Goal: Information Seeking & Learning: Learn about a topic

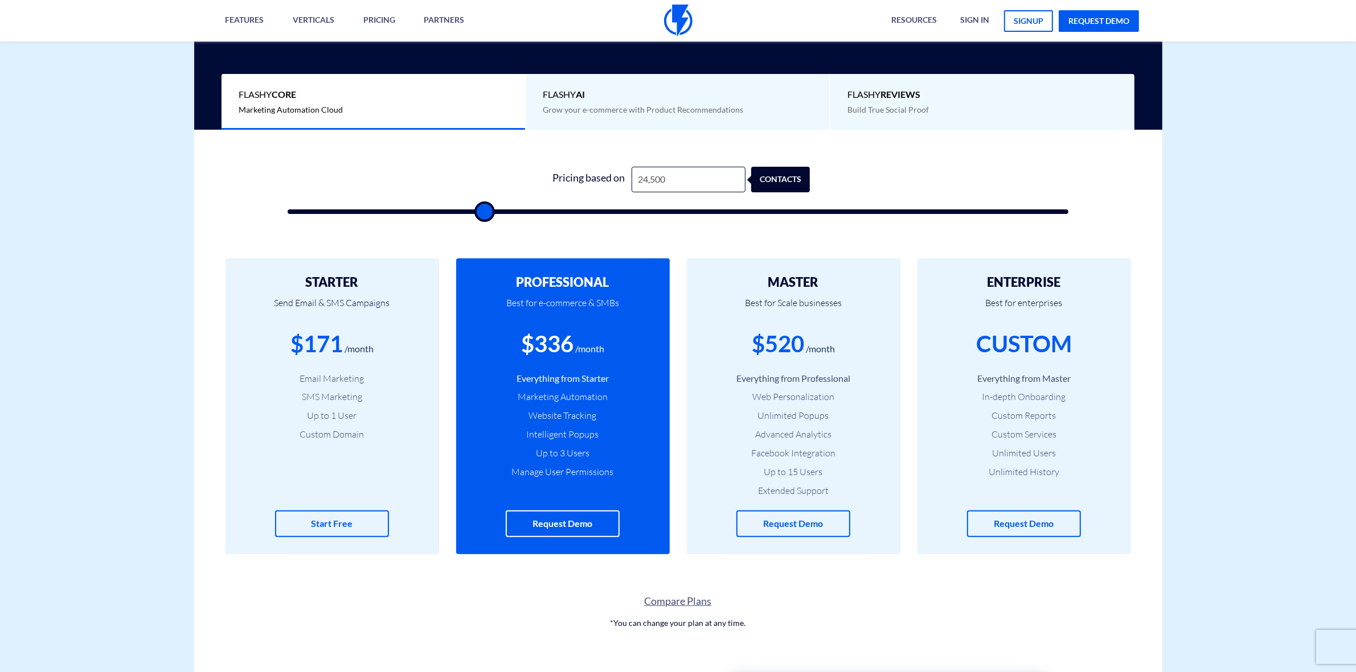
click at [605, 179] on div "Pricing based on 24,500 contacts" at bounding box center [678, 180] width 264 height 26
type input "5"
type input "500"
type input "50"
type input "500"
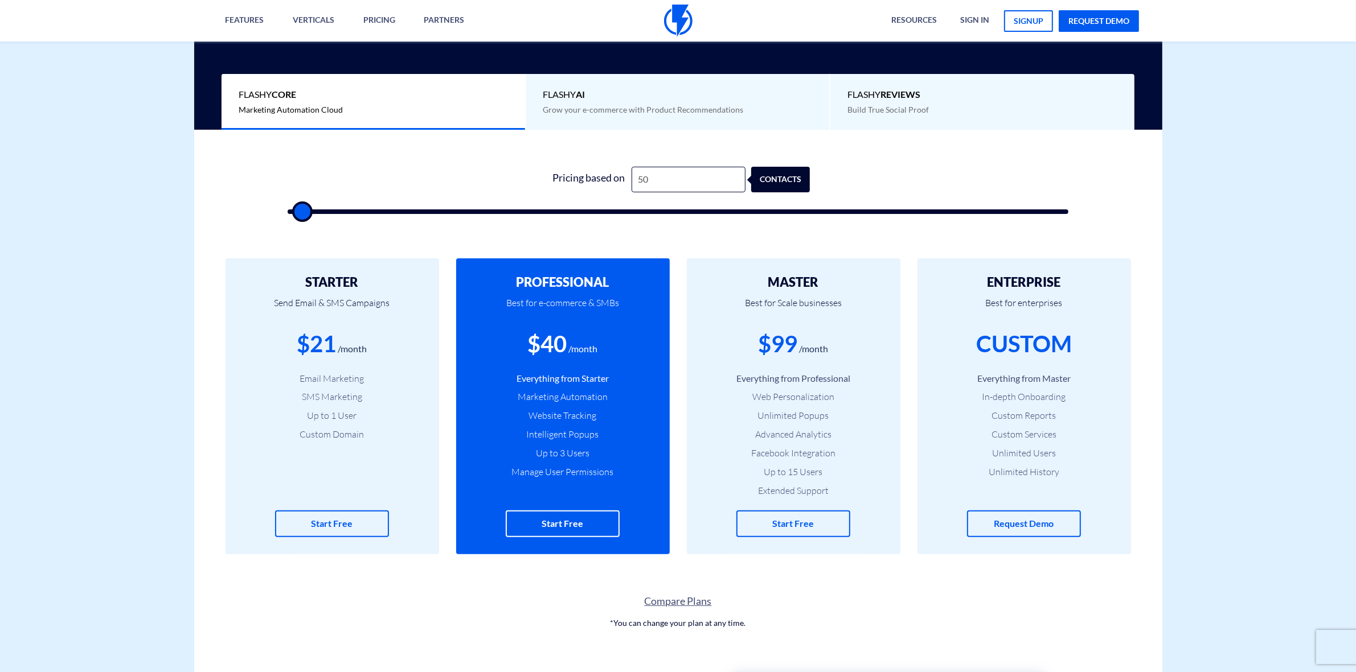
type input "5"
type input "500"
type input "53"
type input "500"
type input "533"
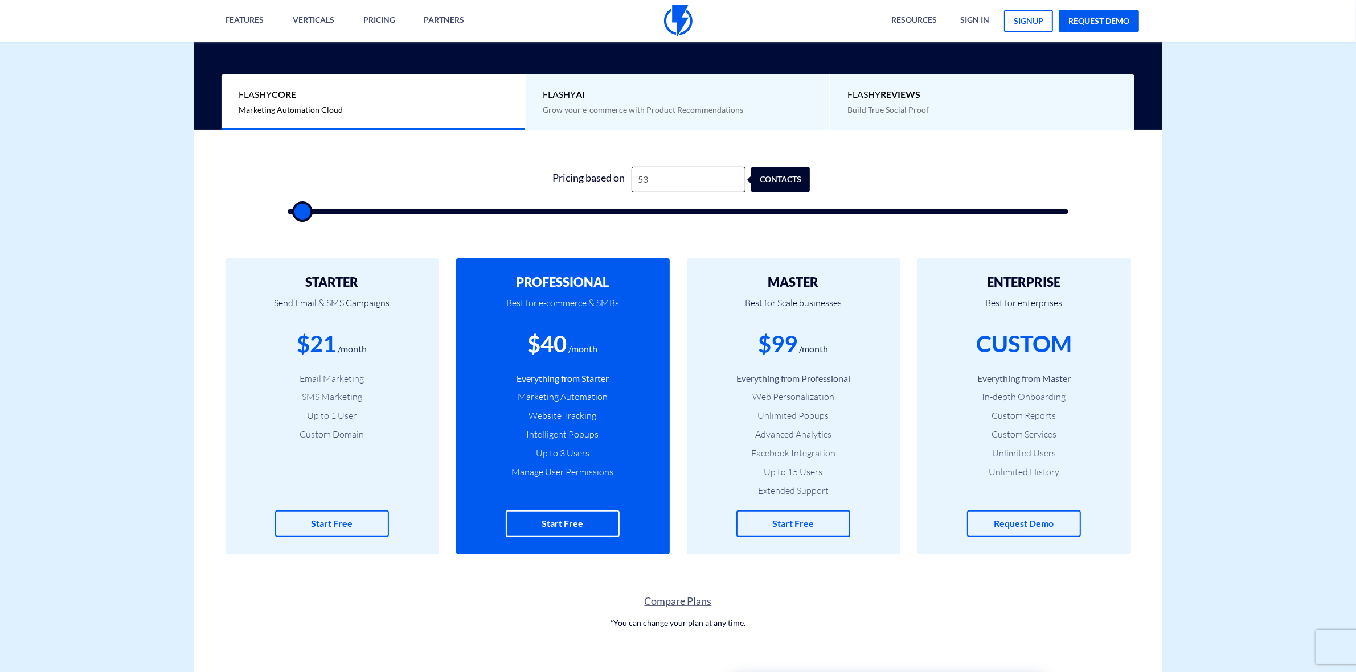
type input "500"
type input "53"
type input "500"
type input "530"
type input "500"
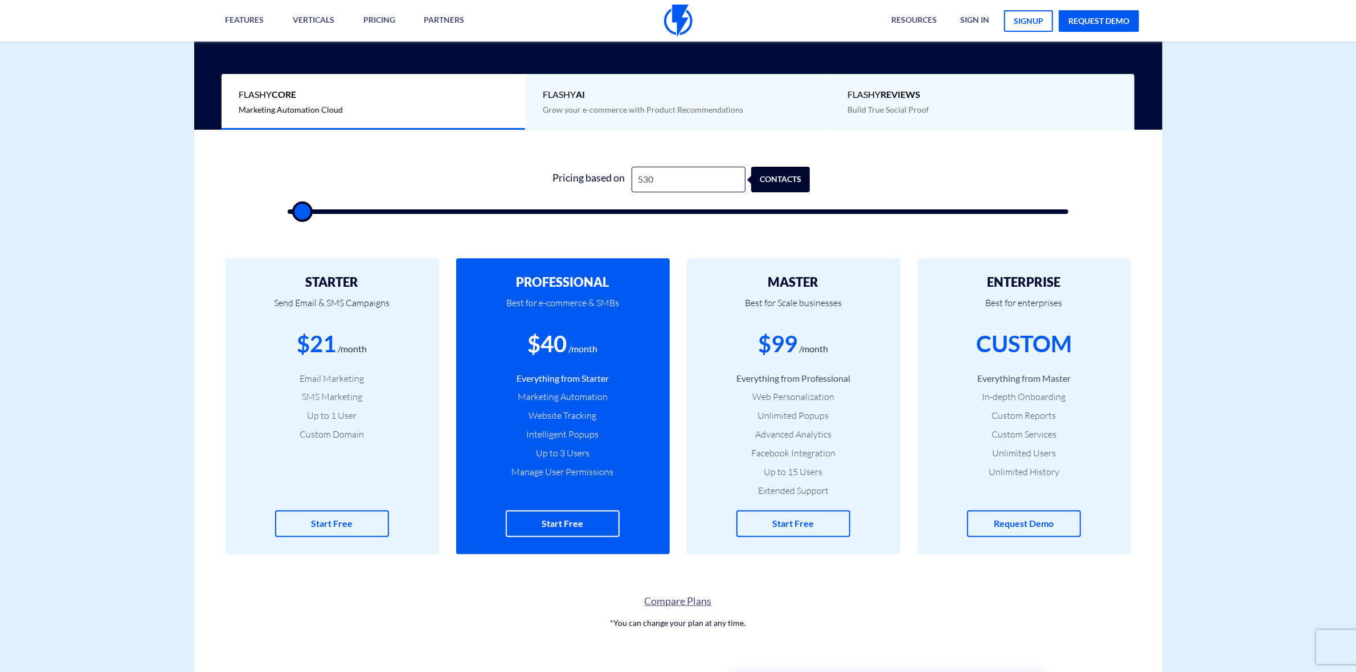
type input "5,300"
type input "5500"
type input "53,000"
type input "53000"
type input "53,000"
